Goal: Navigation & Orientation: Find specific page/section

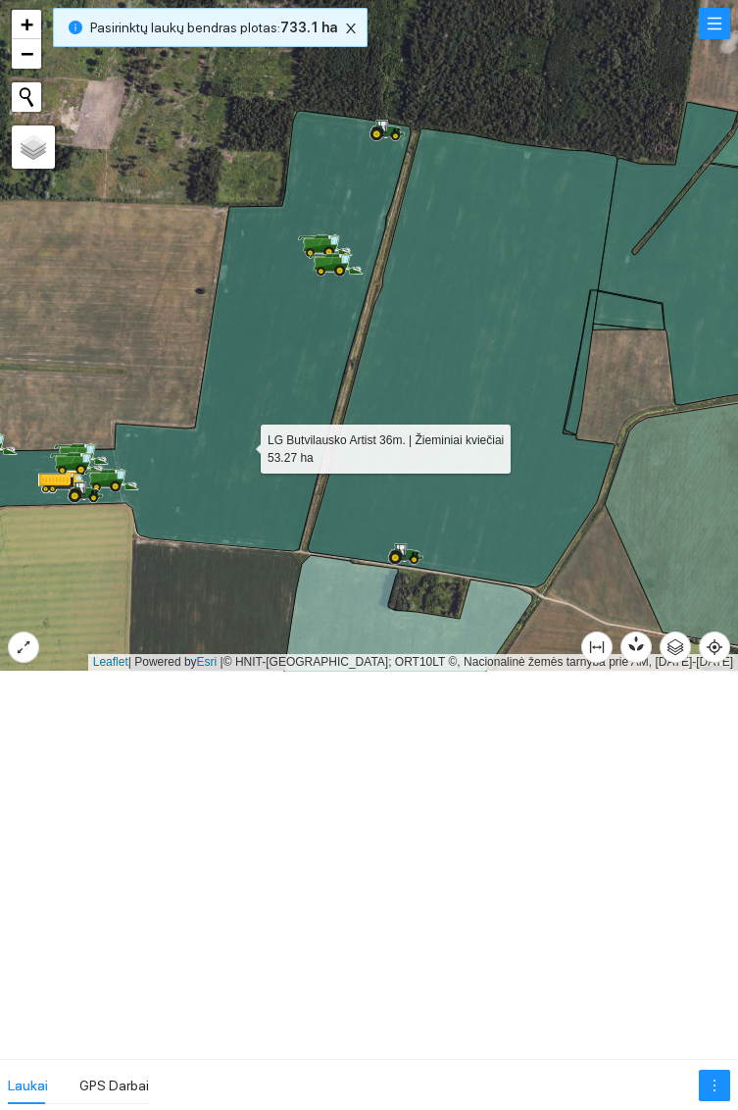
scroll to position [20310, 0]
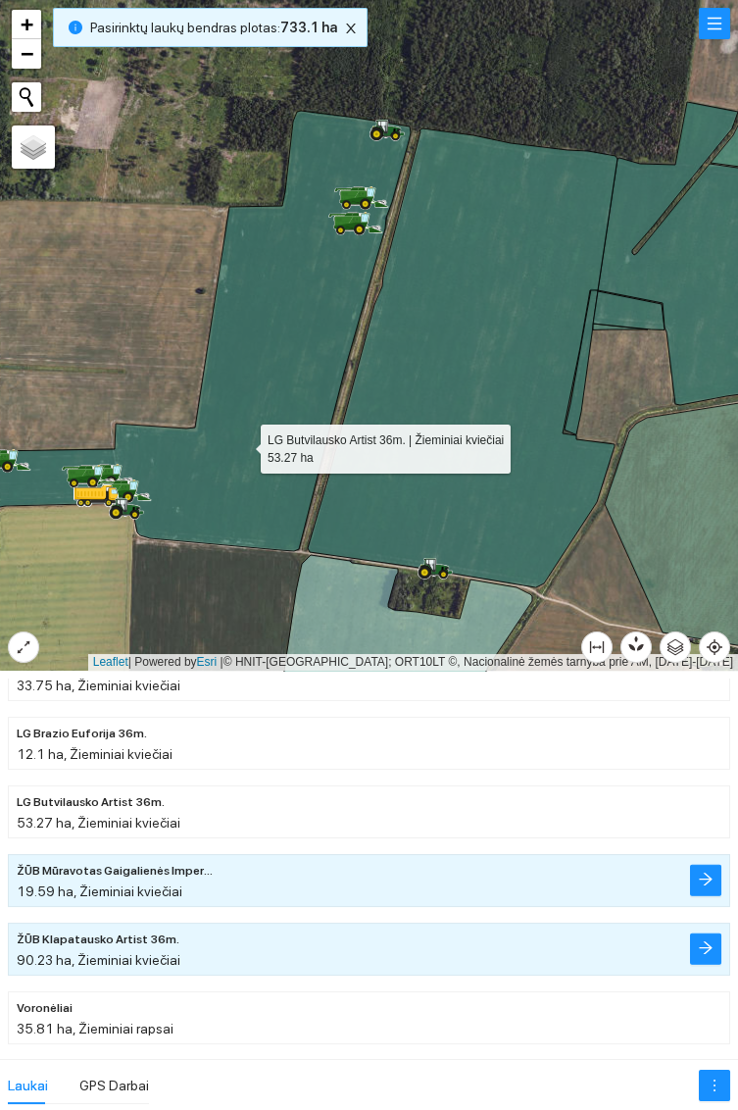
click at [502, 327] on icon at bounding box center [463, 357] width 310 height 459
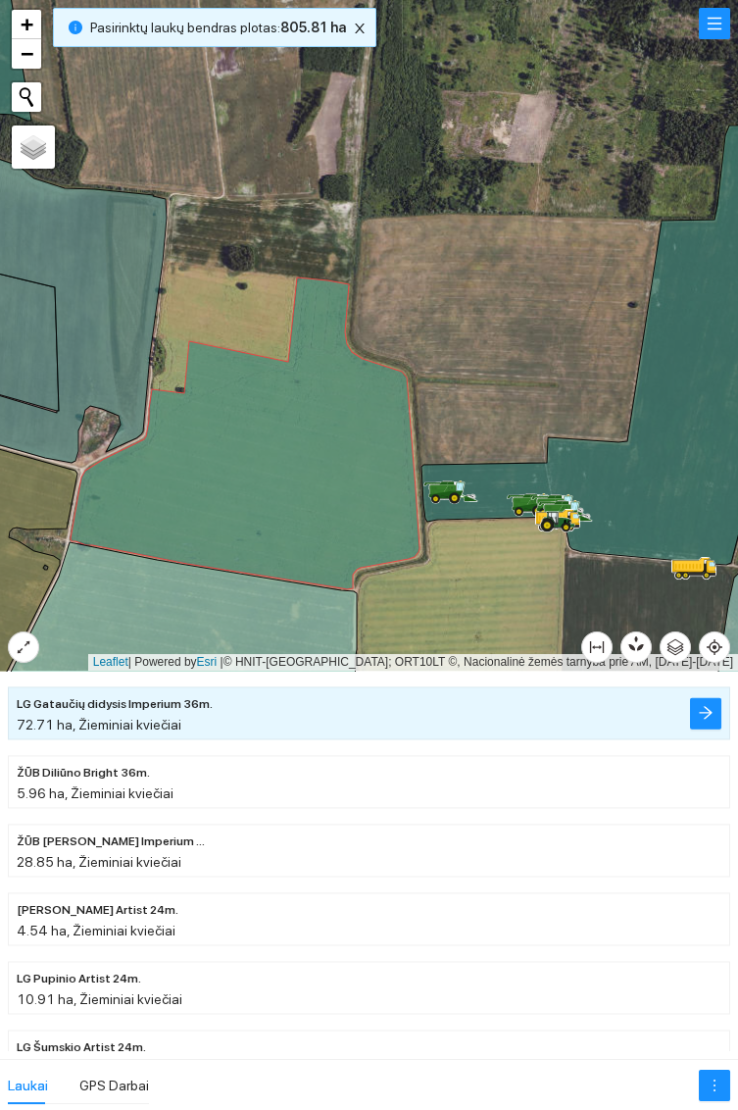
click at [296, 443] on icon at bounding box center [245, 433] width 349 height 312
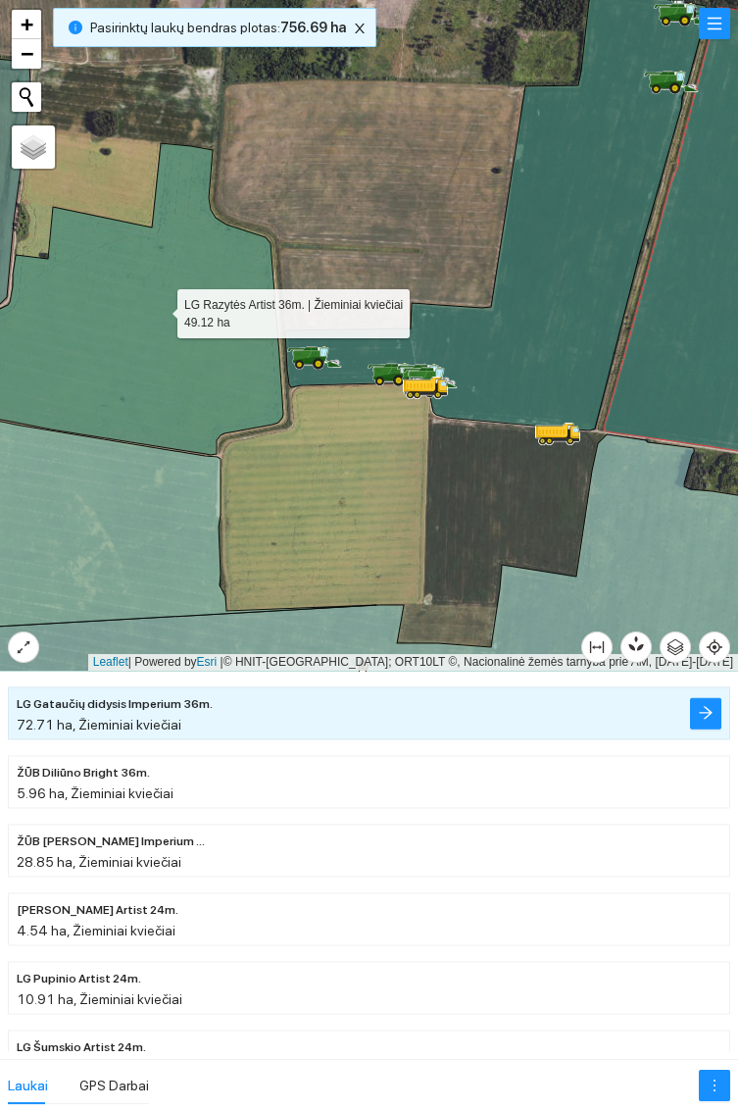
click at [545, 327] on icon at bounding box center [496, 210] width 422 height 440
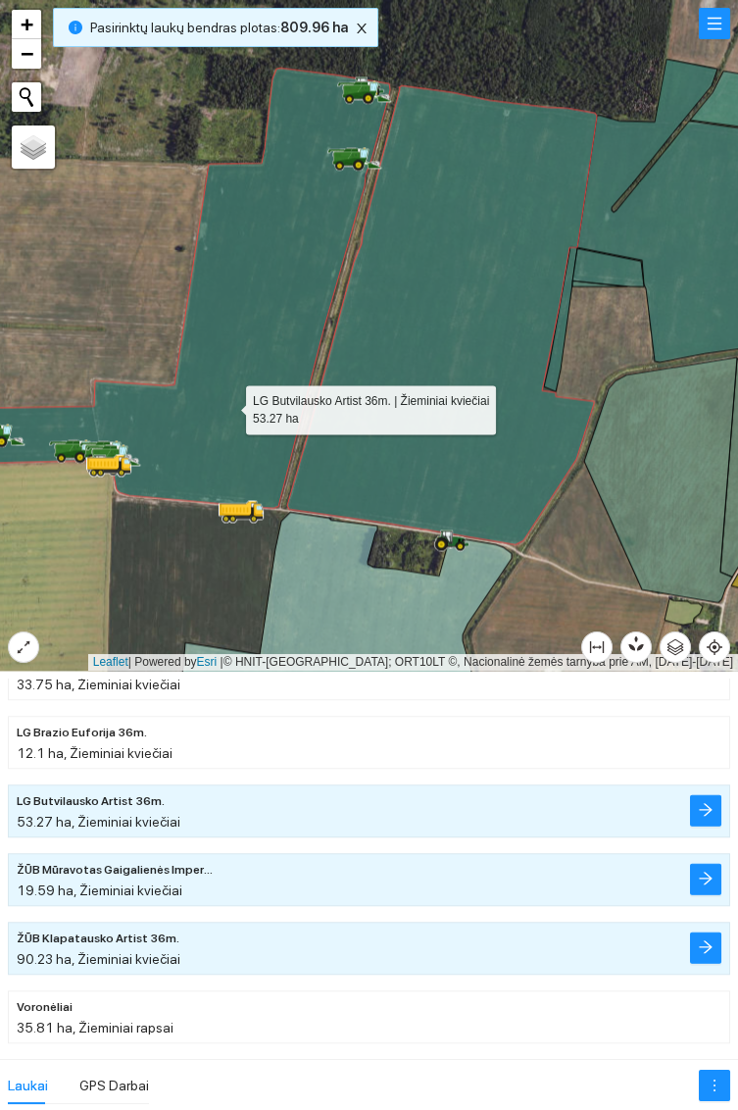
click at [474, 284] on icon at bounding box center [442, 314] width 310 height 459
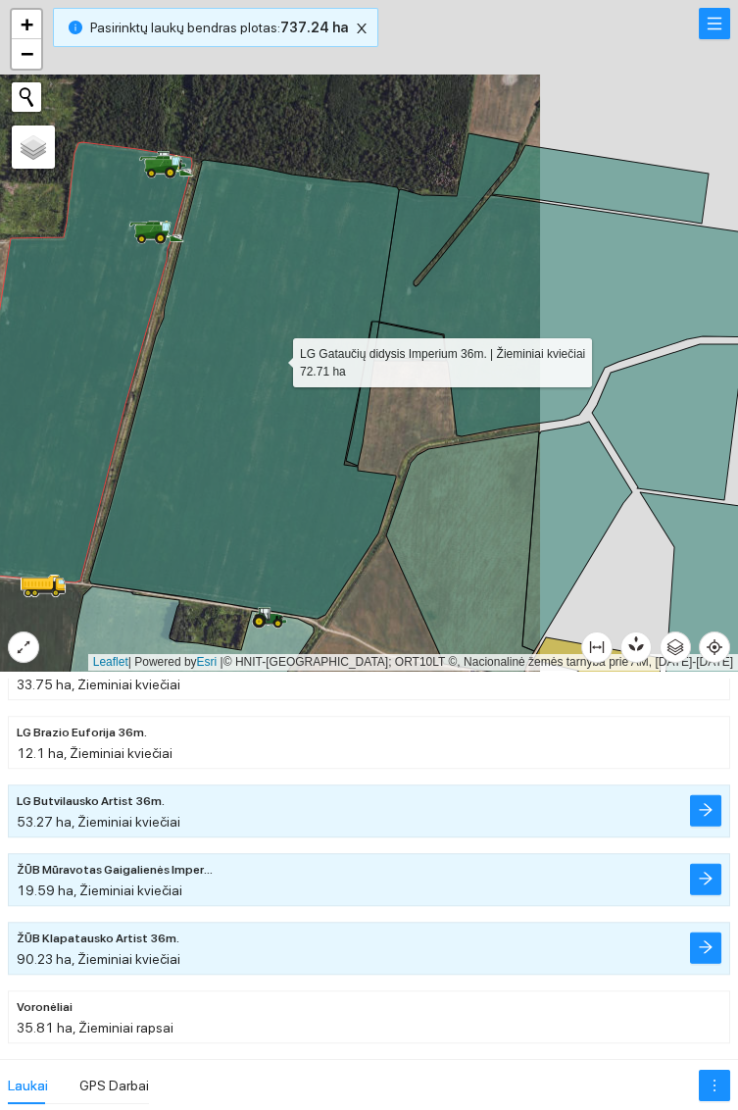
click at [606, 264] on icon at bounding box center [581, 284] width 405 height 303
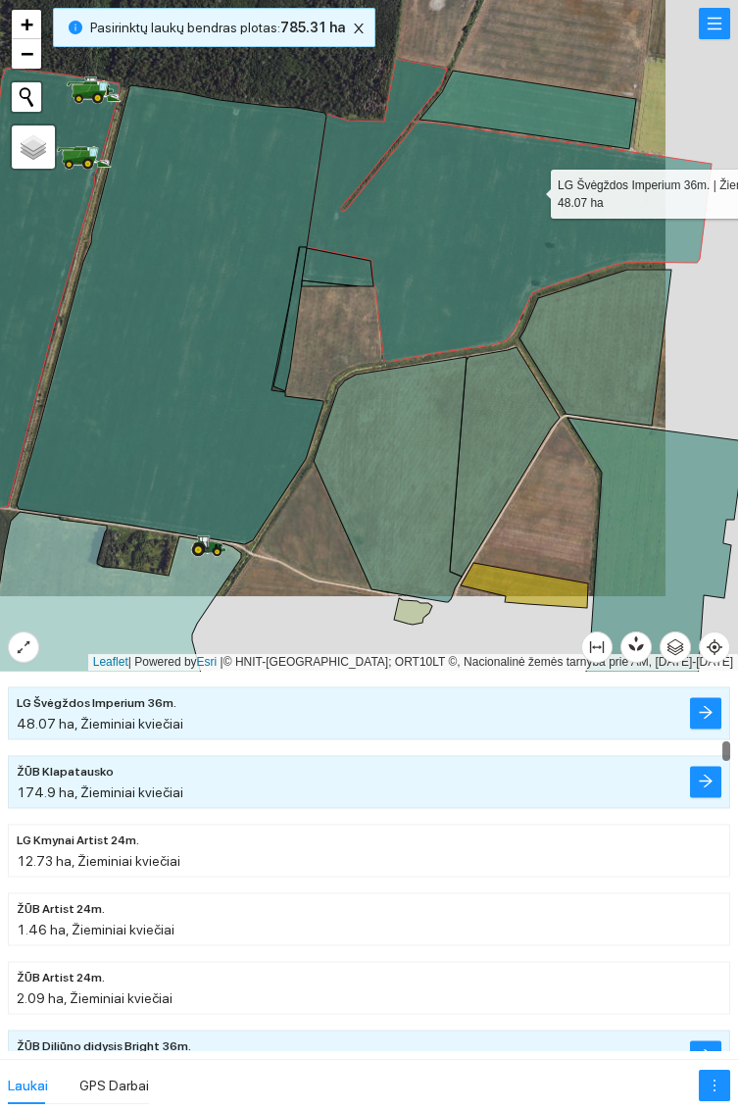
click at [400, 472] on icon at bounding box center [390, 479] width 153 height 245
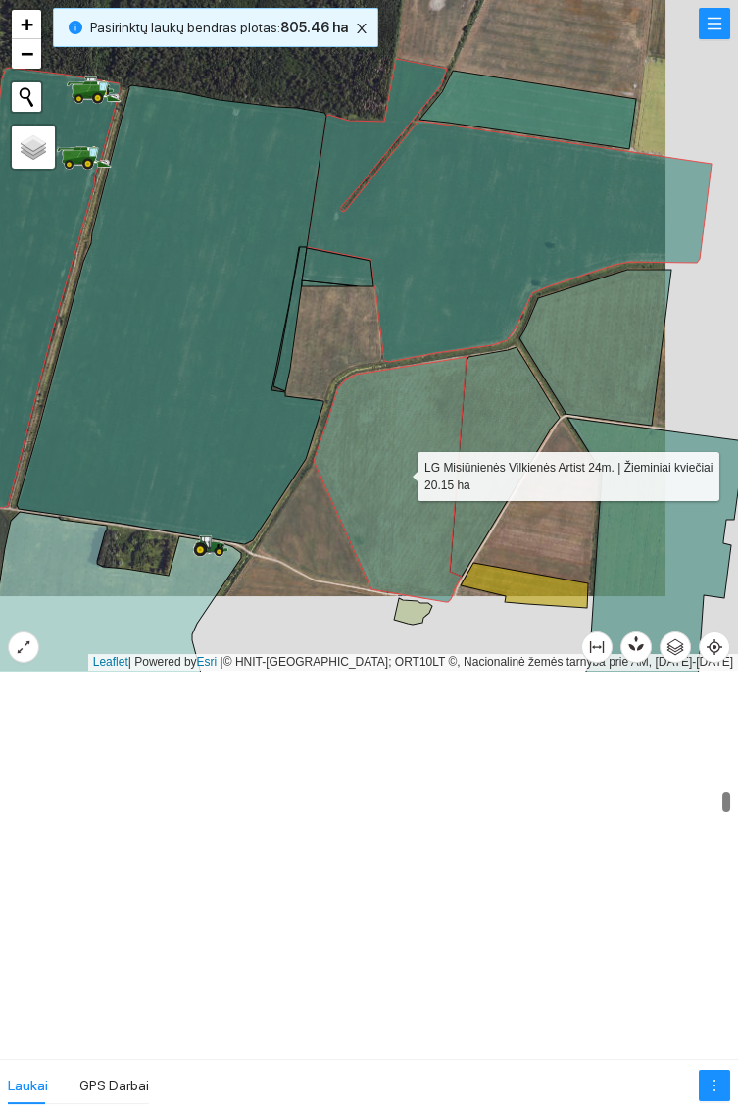
scroll to position [6581, 0]
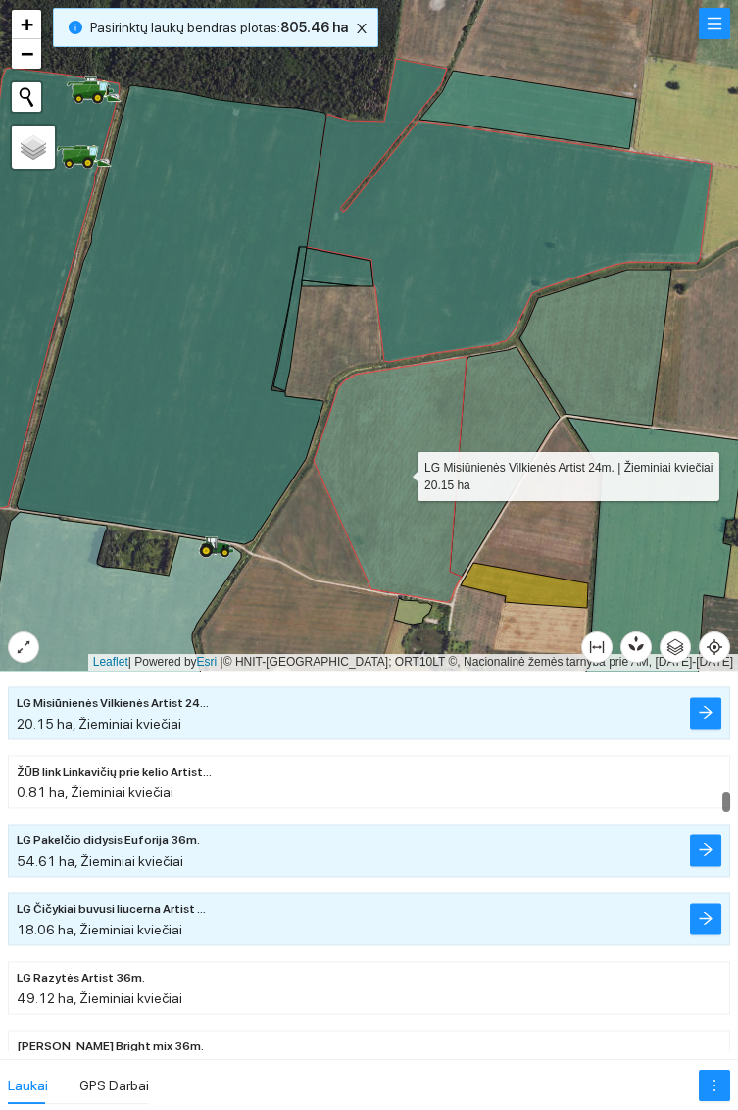
click at [498, 413] on icon at bounding box center [505, 461] width 110 height 229
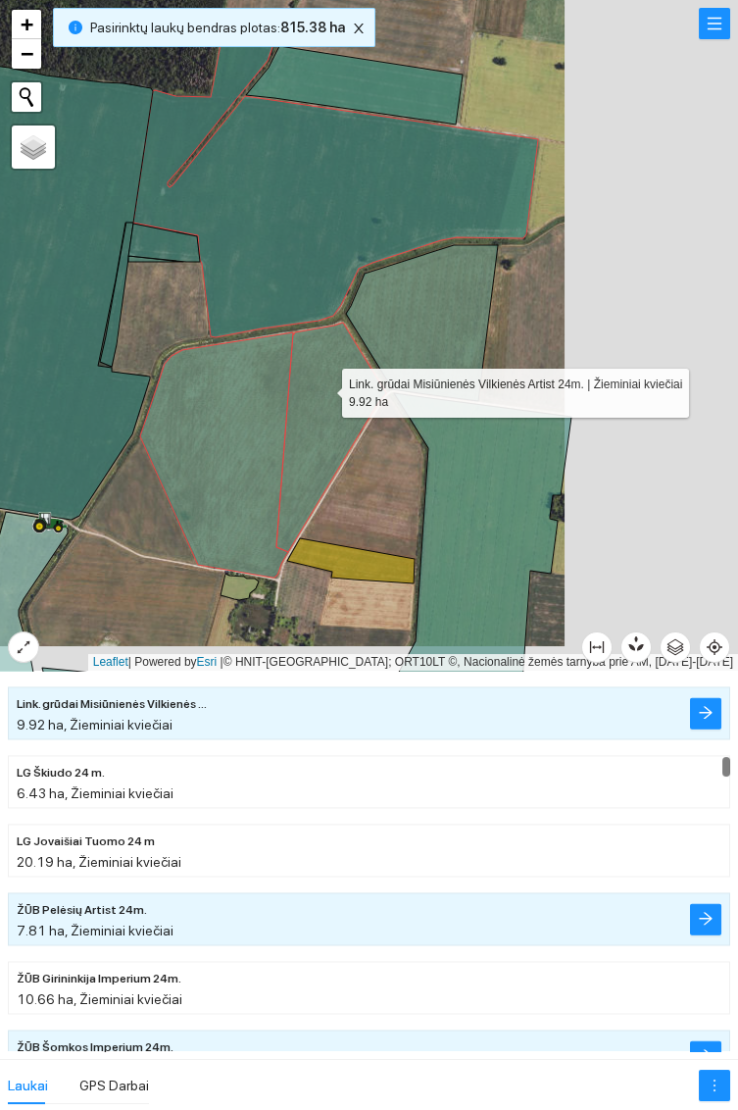
click at [500, 539] on icon at bounding box center [478, 555] width 186 height 325
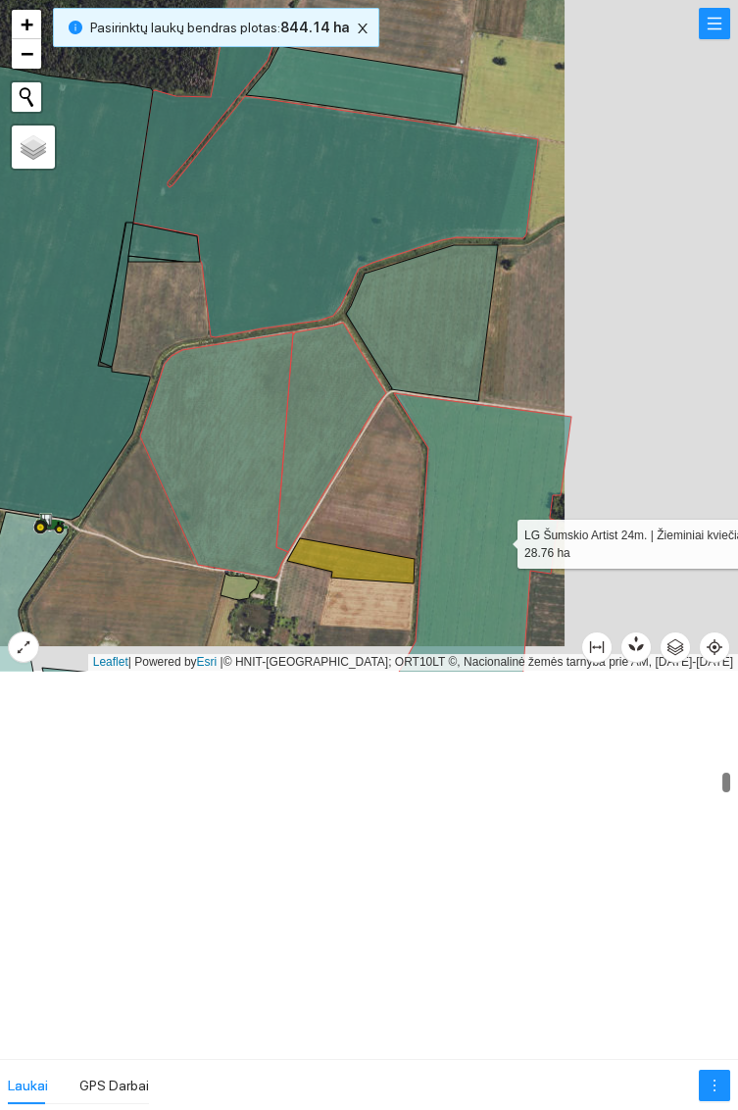
scroll to position [5415, 0]
